Goal: Navigation & Orientation: Go to known website

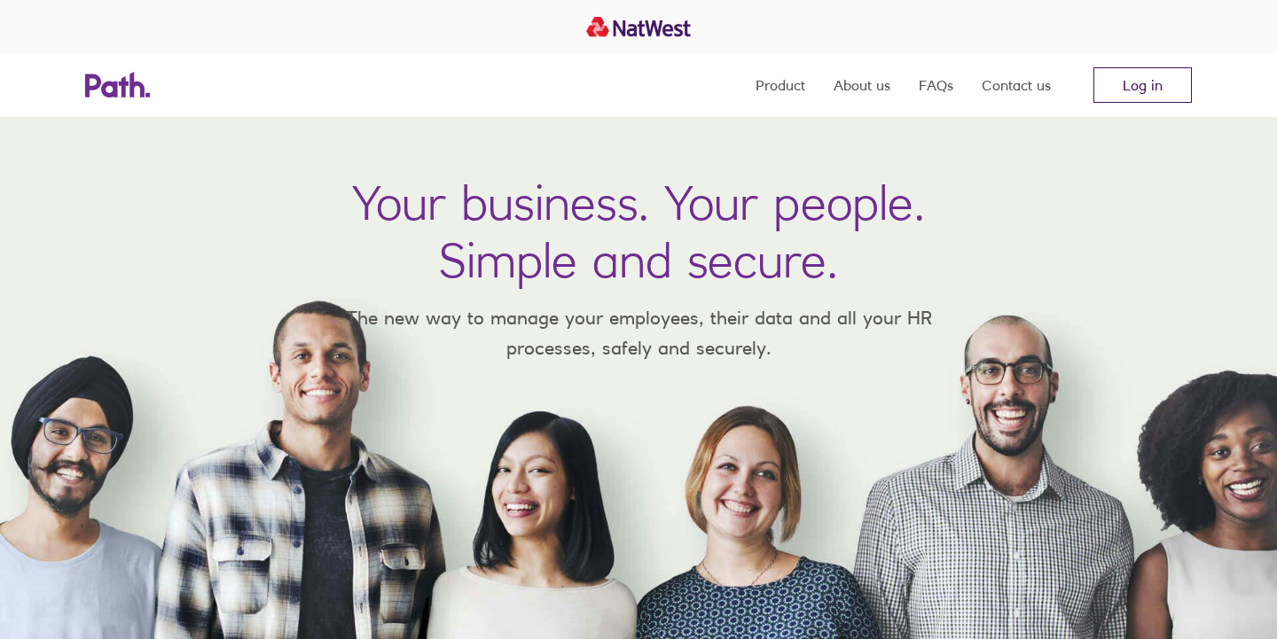
click at [1136, 90] on link "Log in" at bounding box center [1142, 84] width 98 height 35
click at [1142, 83] on link "Log in" at bounding box center [1142, 84] width 98 height 35
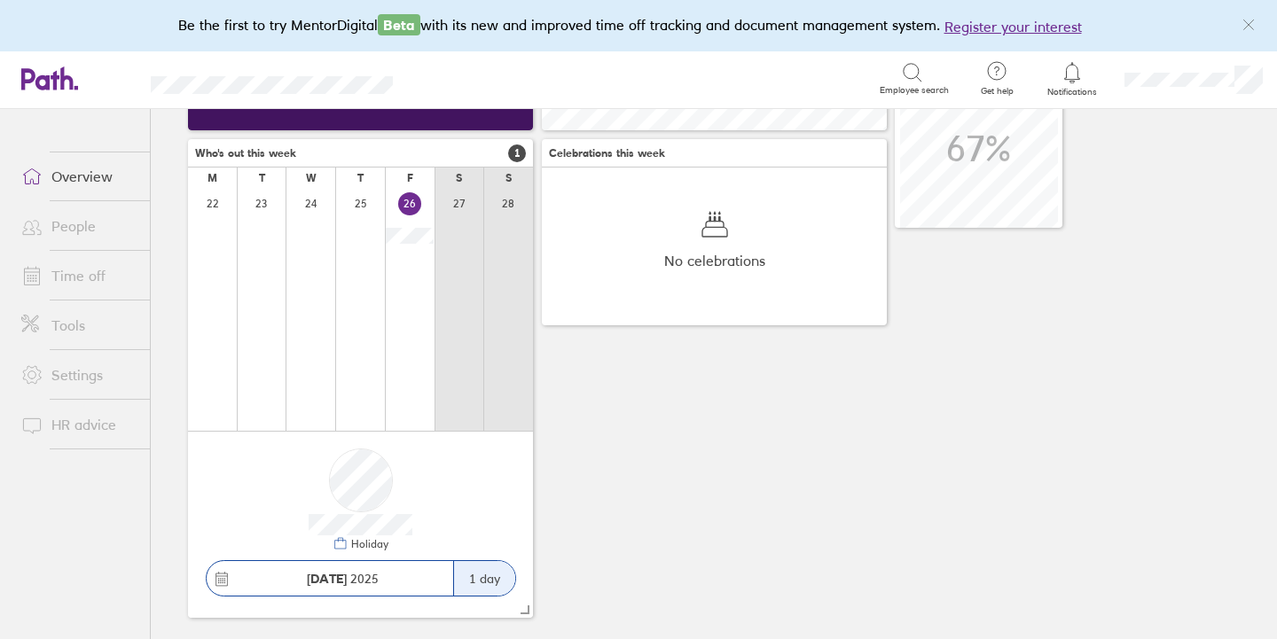
scroll to position [246, 0]
